Goal: Task Accomplishment & Management: Use online tool/utility

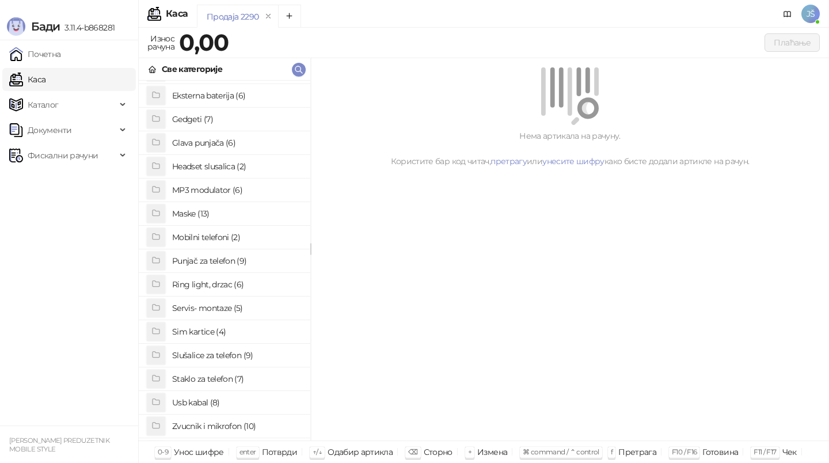
scroll to position [78, 0]
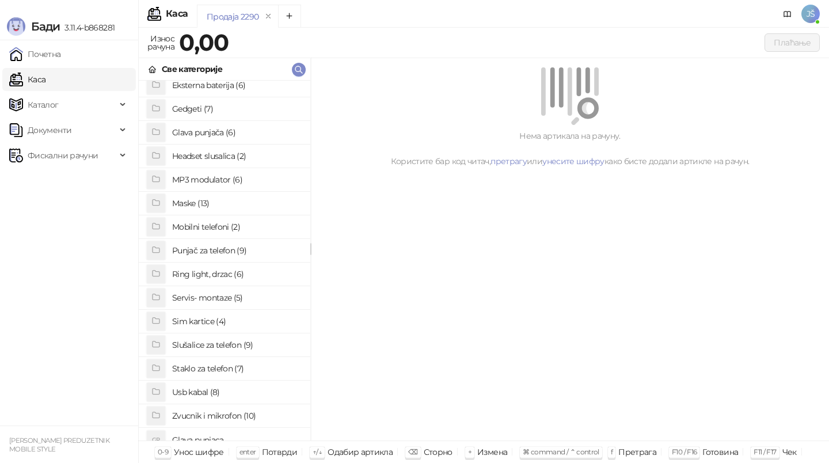
click at [221, 370] on h4 "Staklo za telefon (7)" at bounding box center [236, 368] width 129 height 18
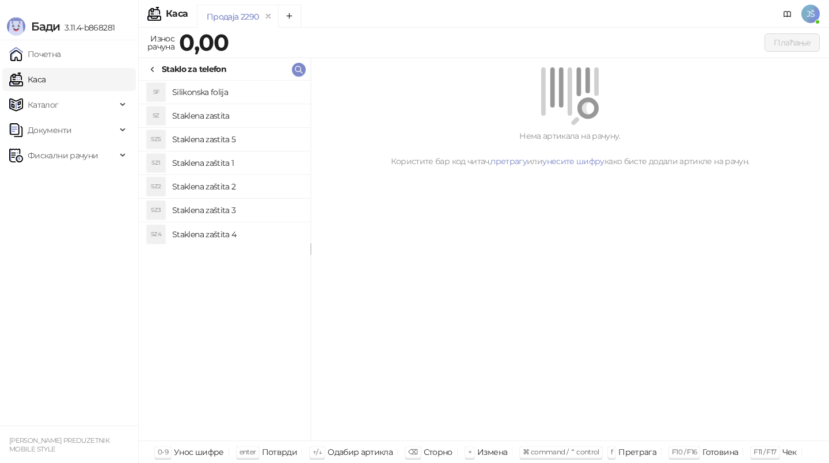
click at [229, 184] on h4 "Staklena zaštita 2" at bounding box center [236, 186] width 129 height 18
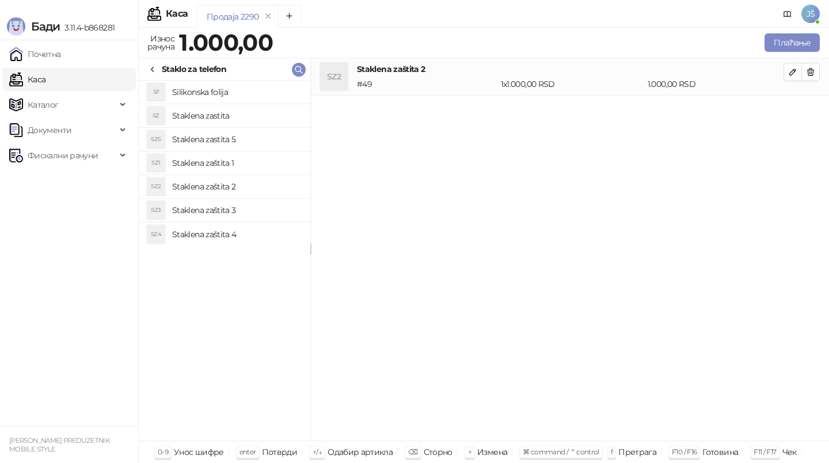
click at [261, 210] on h4 "Staklena zaštita 3" at bounding box center [236, 210] width 129 height 18
click at [816, 66] on button "button" at bounding box center [811, 72] width 18 height 18
click at [789, 40] on button "Плаћање" at bounding box center [792, 42] width 55 height 18
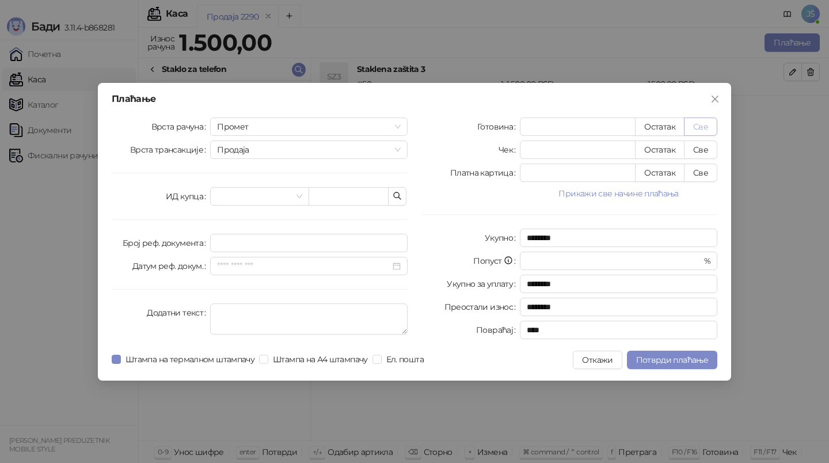
click at [706, 121] on button "Све" at bounding box center [700, 126] width 33 height 18
type input "****"
click at [712, 101] on icon "close" at bounding box center [715, 98] width 7 height 7
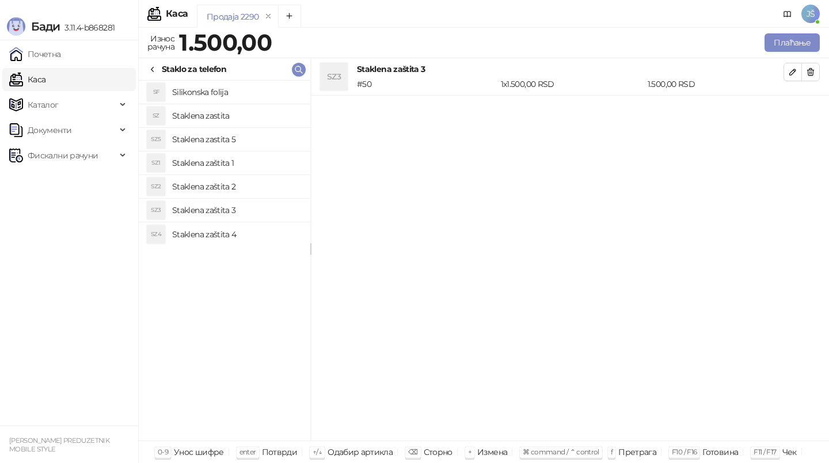
click at [155, 72] on icon at bounding box center [152, 69] width 9 height 9
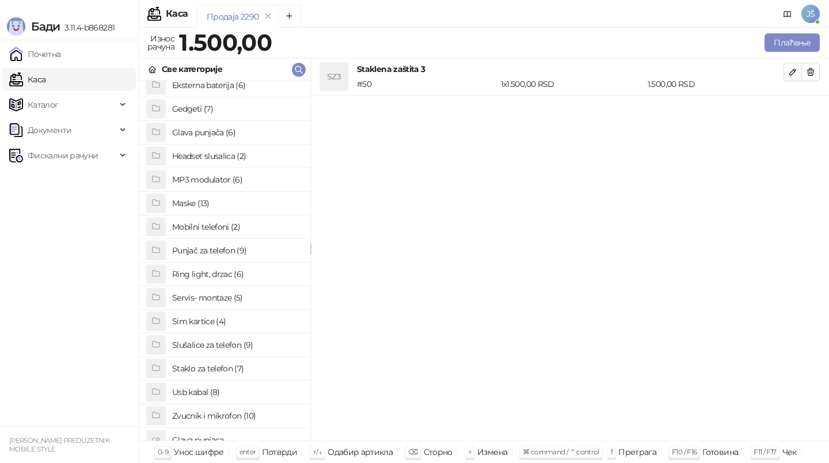
click at [223, 211] on h4 "Maske (13)" at bounding box center [236, 203] width 129 height 18
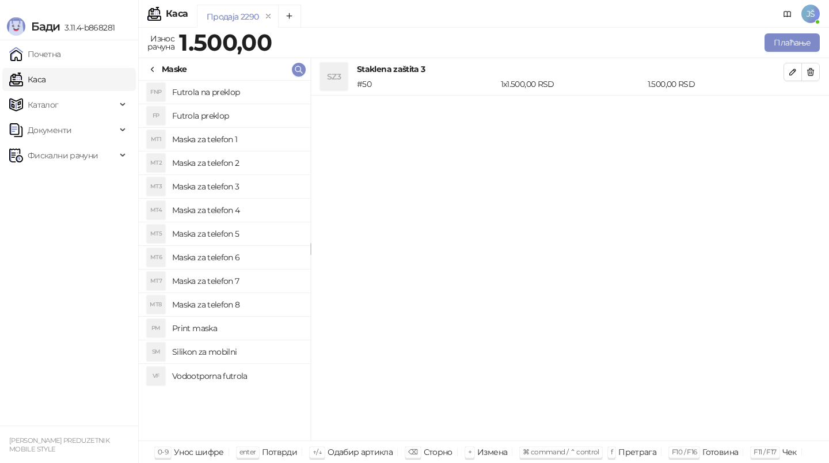
click at [237, 233] on h4 "Maska za telefon 5" at bounding box center [236, 234] width 129 height 18
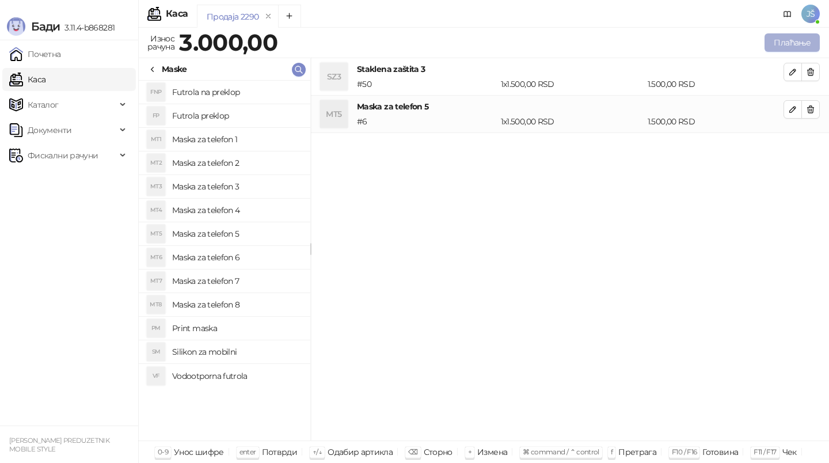
click at [777, 48] on button "Плаћање" at bounding box center [792, 42] width 55 height 18
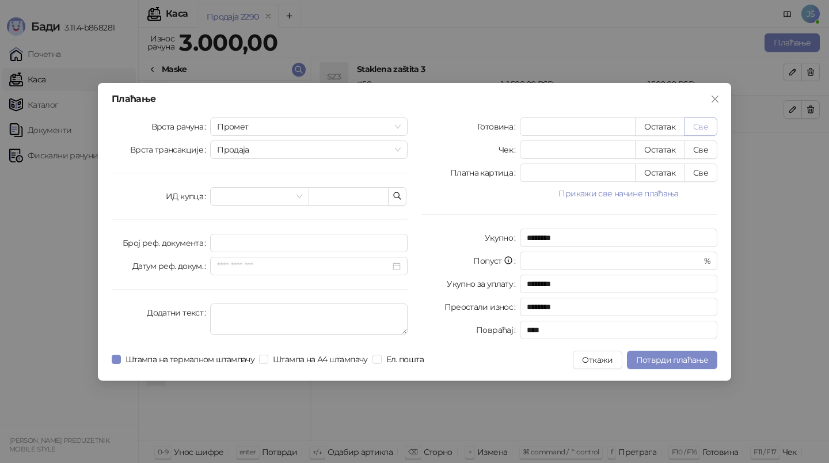
click at [697, 124] on button "Све" at bounding box center [700, 126] width 33 height 18
type input "****"
click at [666, 362] on span "Потврди плаћање" at bounding box center [672, 360] width 72 height 10
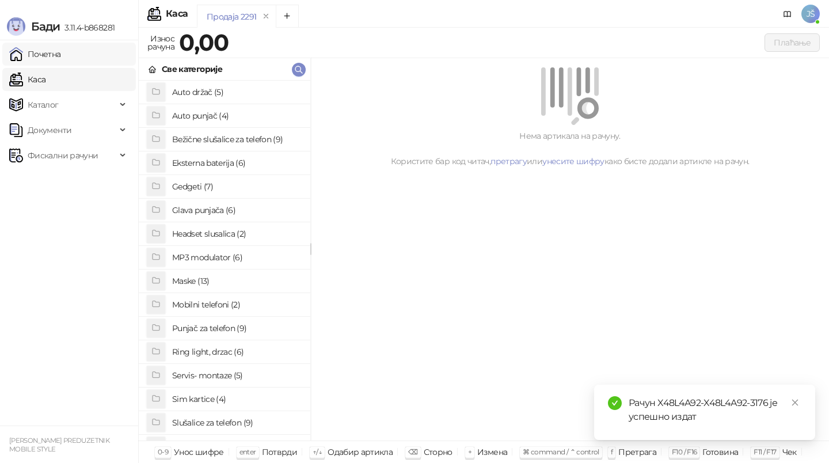
click at [61, 48] on link "Почетна" at bounding box center [35, 54] width 52 height 23
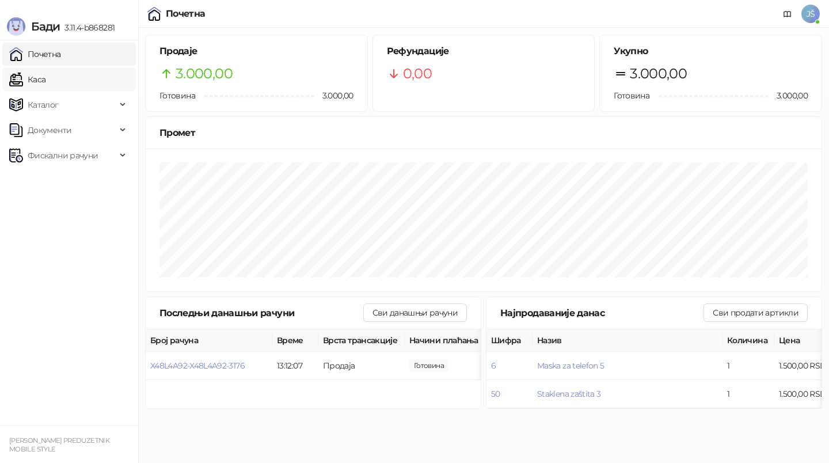
click at [45, 79] on link "Каса" at bounding box center [27, 79] width 36 height 23
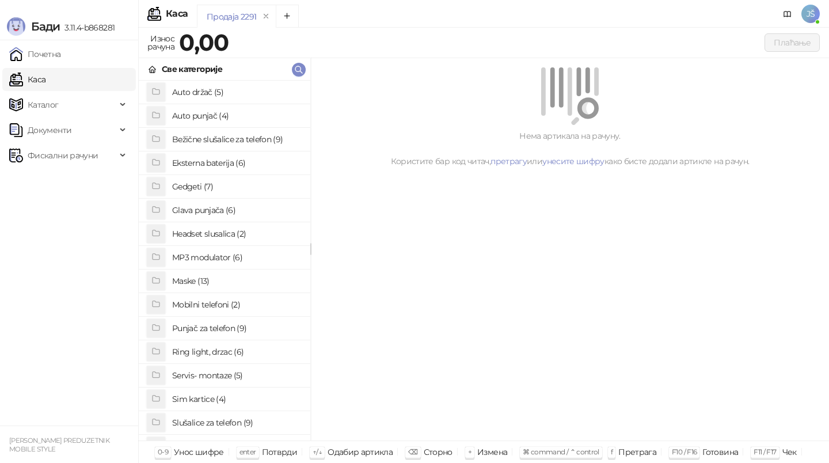
click at [221, 280] on h4 "Maske (13)" at bounding box center [236, 281] width 129 height 18
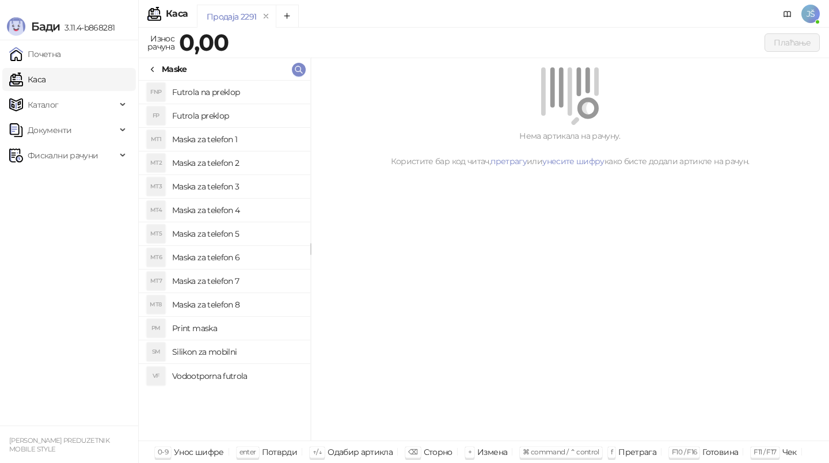
click at [243, 257] on h4 "Maska za telefon 6" at bounding box center [236, 257] width 129 height 18
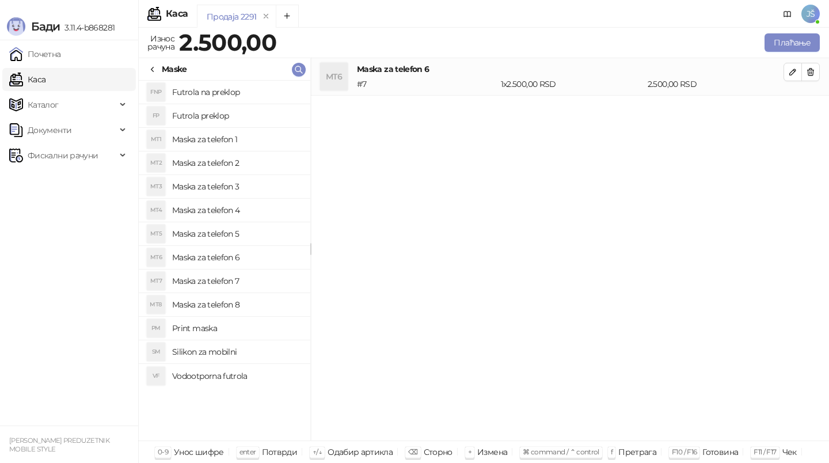
click at [255, 279] on h4 "Maska za telefon 7" at bounding box center [236, 281] width 129 height 18
click at [271, 298] on h4 "Maska za telefon 8" at bounding box center [236, 304] width 129 height 18
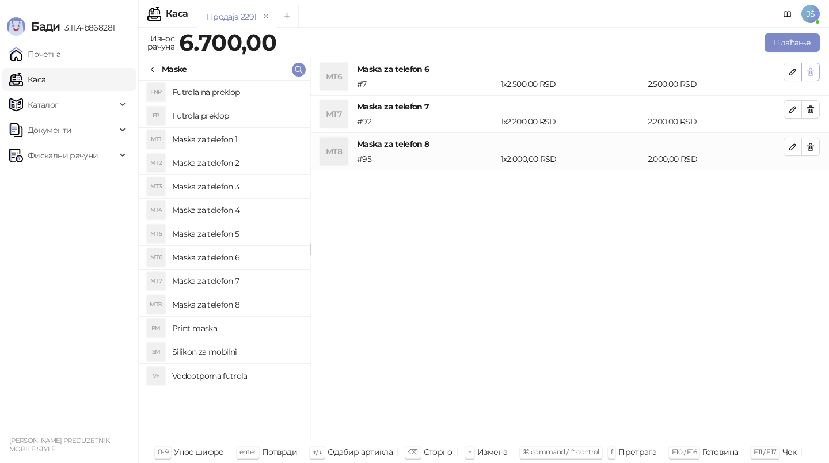
click at [803, 69] on button "button" at bounding box center [811, 72] width 18 height 18
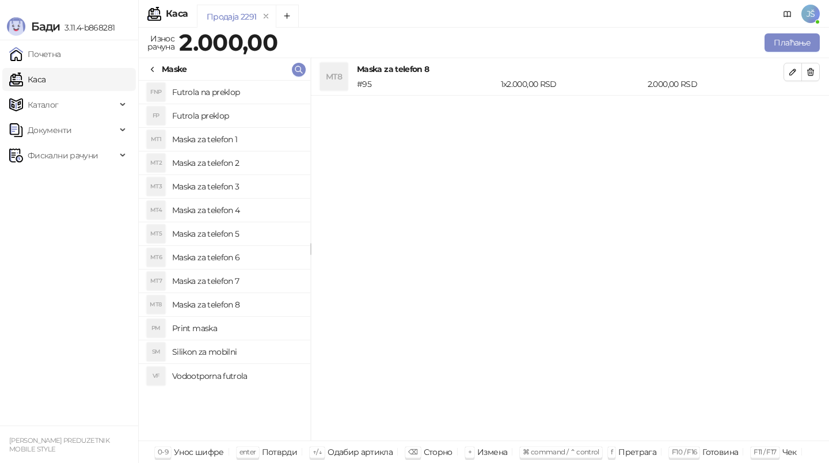
click at [277, 300] on h4 "Maska za telefon 8" at bounding box center [236, 304] width 129 height 18
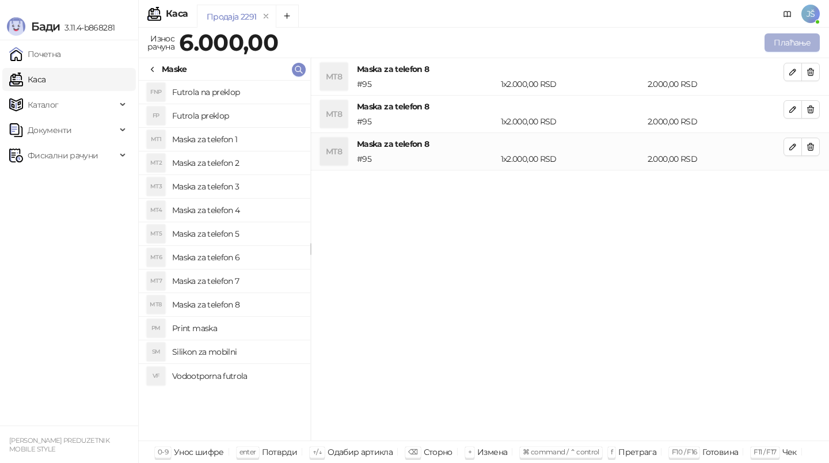
click at [802, 37] on button "Плаћање" at bounding box center [792, 42] width 55 height 18
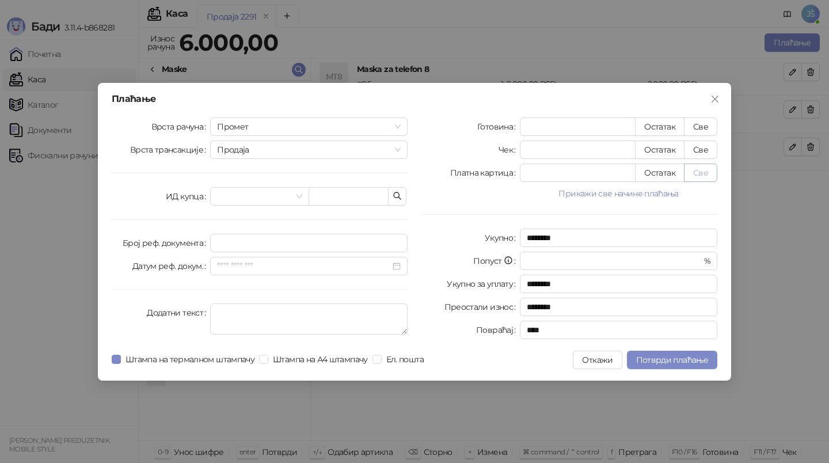
click at [700, 172] on button "Све" at bounding box center [700, 173] width 33 height 18
type input "****"
click at [712, 359] on button "Потврди плаћање" at bounding box center [672, 360] width 90 height 18
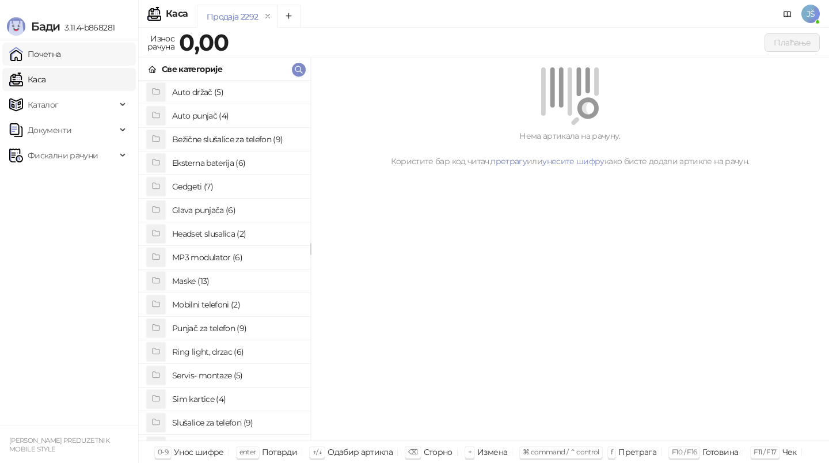
click at [61, 57] on link "Почетна" at bounding box center [35, 54] width 52 height 23
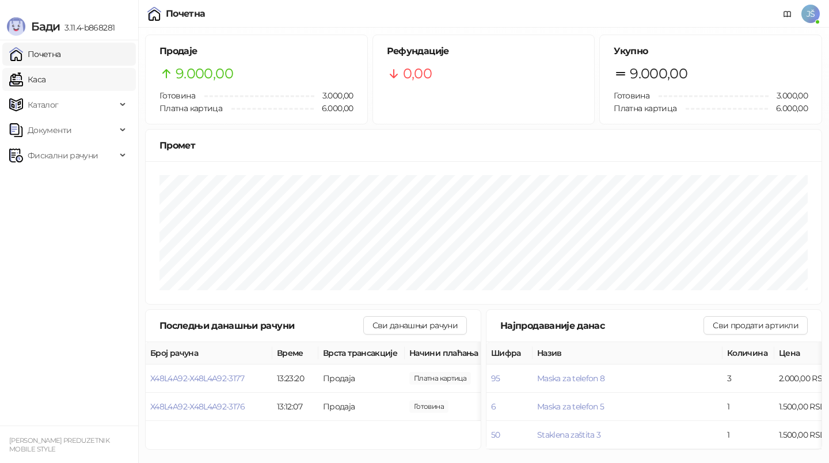
click at [45, 78] on link "Каса" at bounding box center [27, 79] width 36 height 23
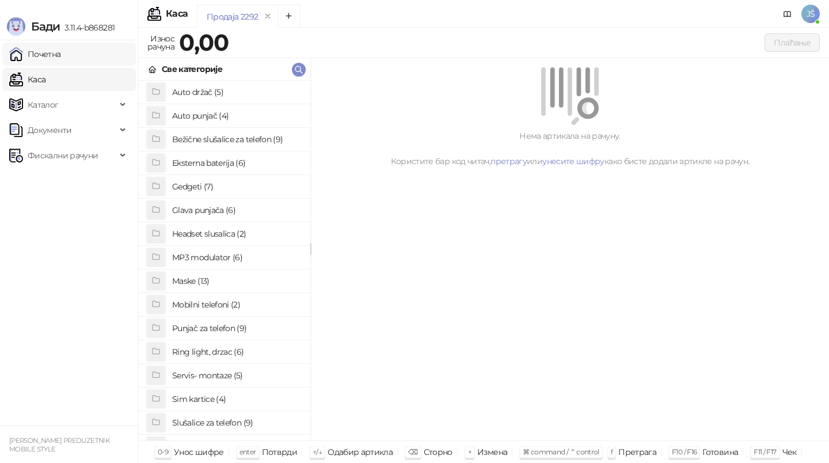
click at [46, 58] on link "Почетна" at bounding box center [35, 54] width 52 height 23
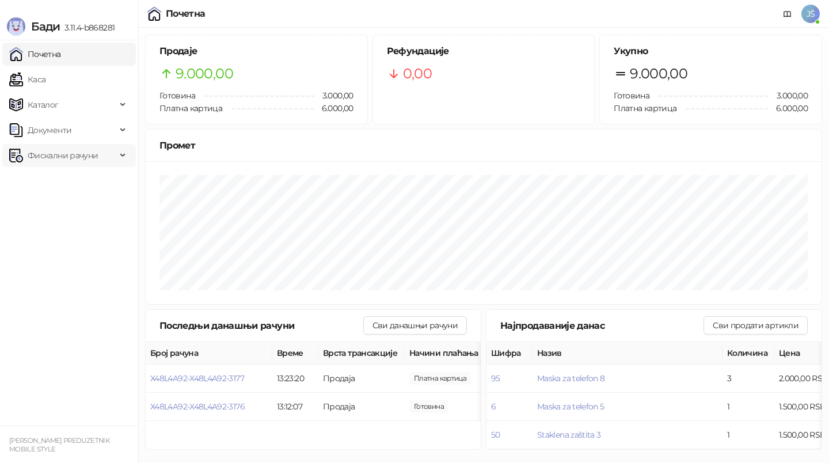
click at [95, 164] on span "Фискални рачуни" at bounding box center [63, 155] width 70 height 23
click at [75, 200] on link "По данима" at bounding box center [44, 206] width 61 height 23
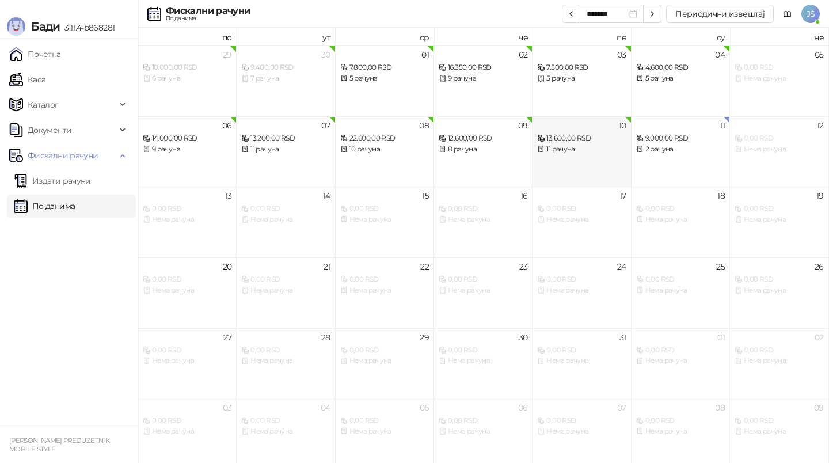
click at [602, 157] on div "10 13.600,00 RSD 11 рачуна" at bounding box center [582, 151] width 98 height 71
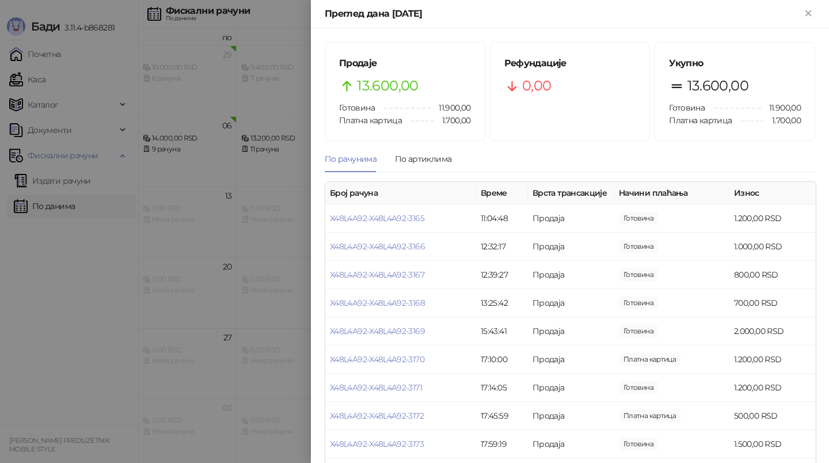
click at [73, 240] on div at bounding box center [414, 231] width 829 height 463
